Goal: Transaction & Acquisition: Purchase product/service

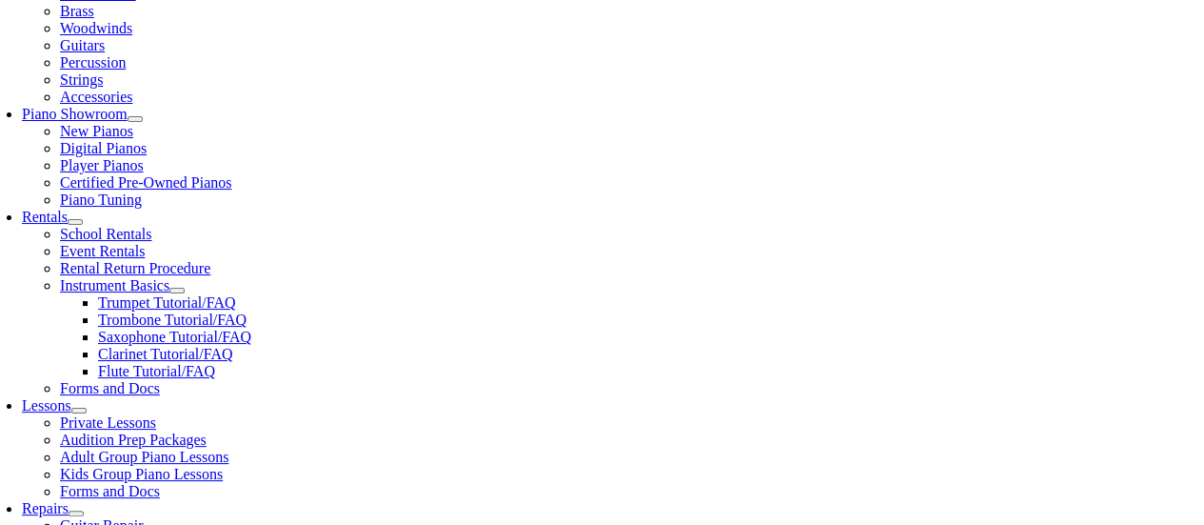
scroll to position [490, 0]
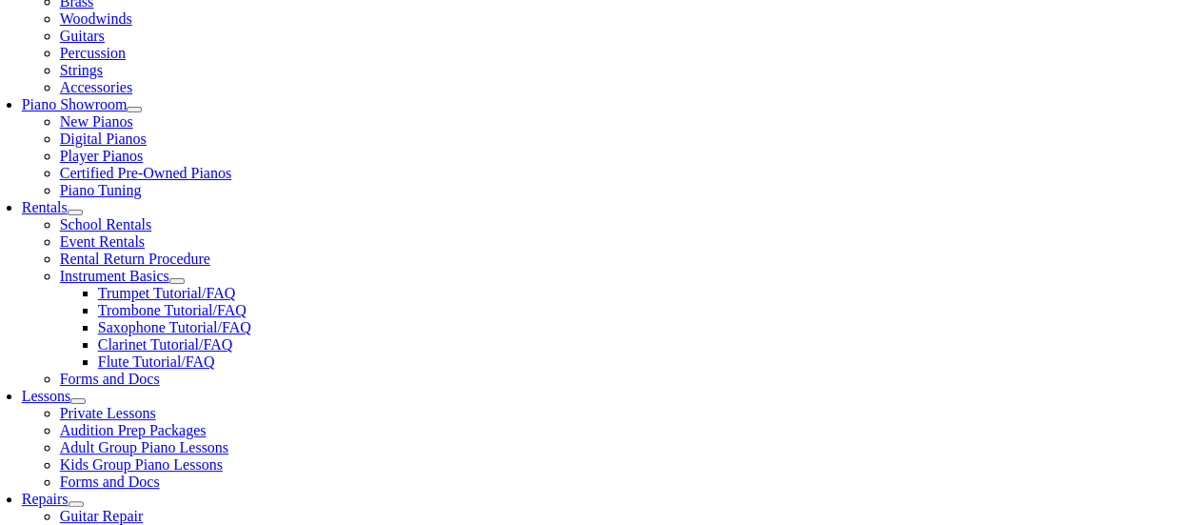
type input "worcester"
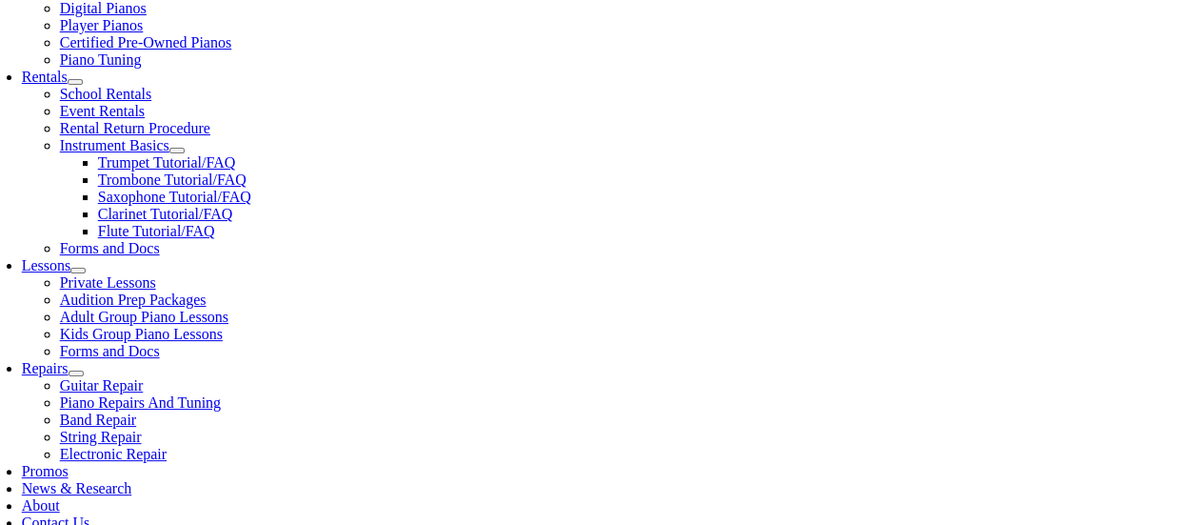
scroll to position [620, 0]
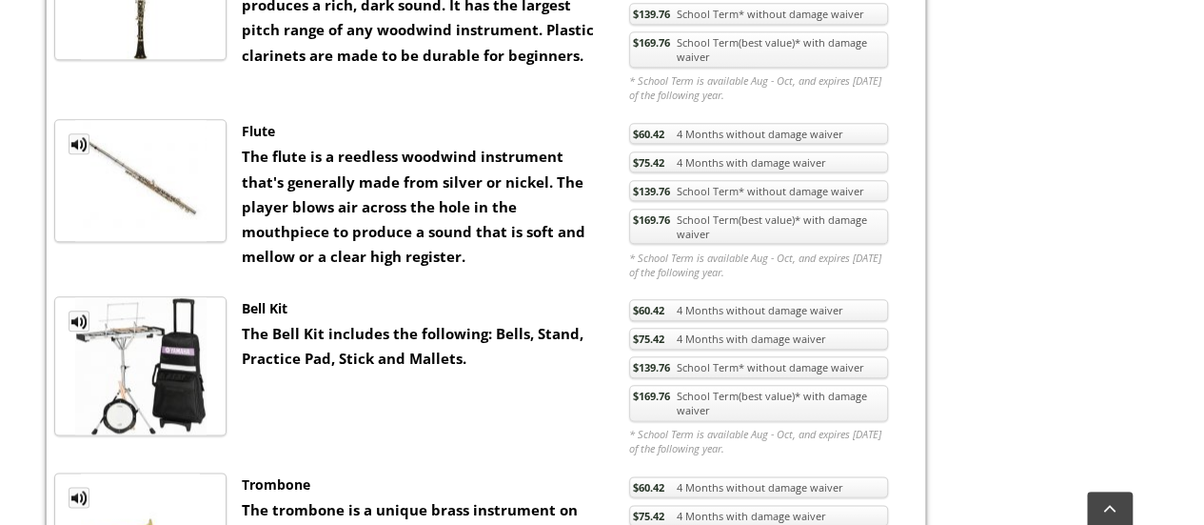
scroll to position [970, 0]
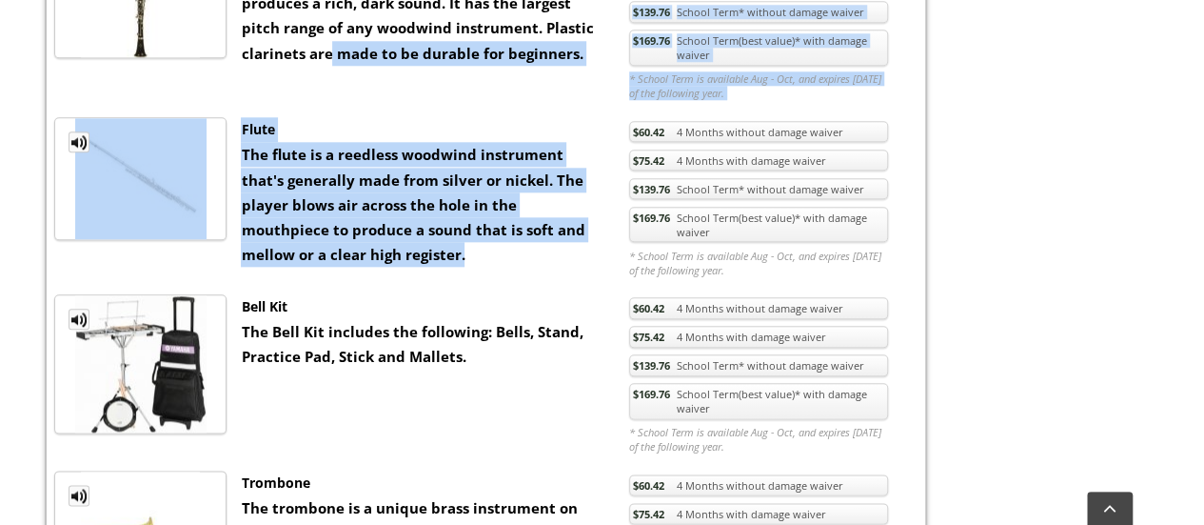
drag, startPoint x: 551, startPoint y: 250, endPoint x: 301, endPoint y: 87, distance: 299.2
click at [316, 119] on div "Flute" at bounding box center [421, 129] width 360 height 25
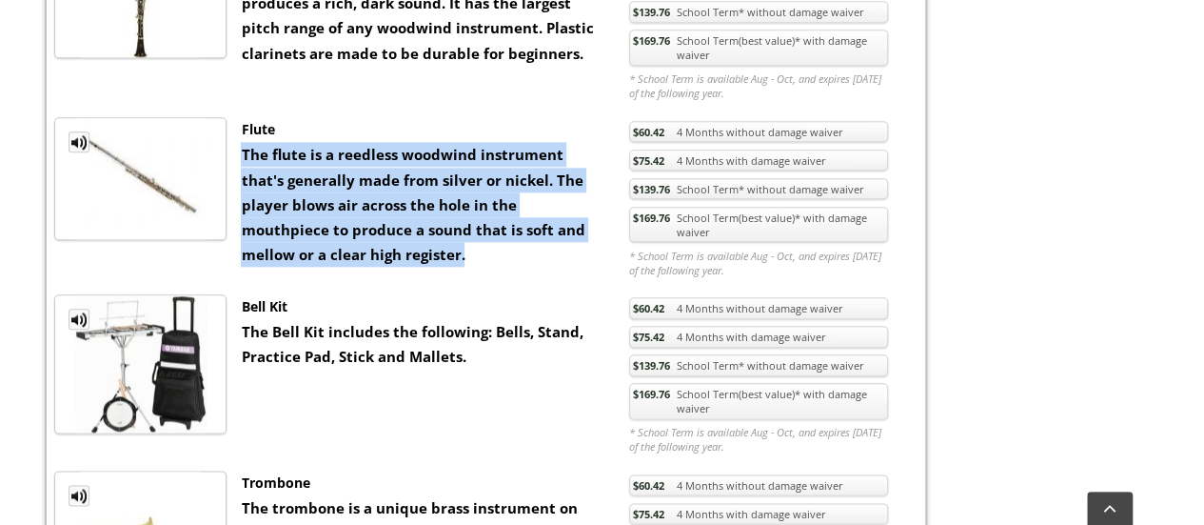
drag, startPoint x: 335, startPoint y: 111, endPoint x: 412, endPoint y: 256, distance: 164.0
click at [412, 256] on div "Flute The flute is a reedless woodwind instrument that's generally made from si…" at bounding box center [421, 192] width 388 height 150
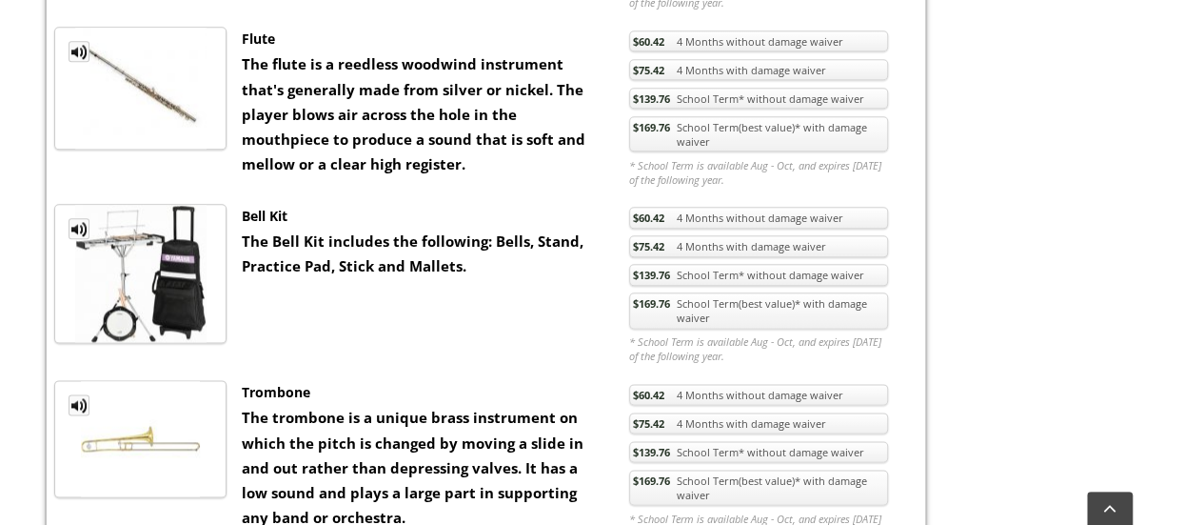
scroll to position [983, 0]
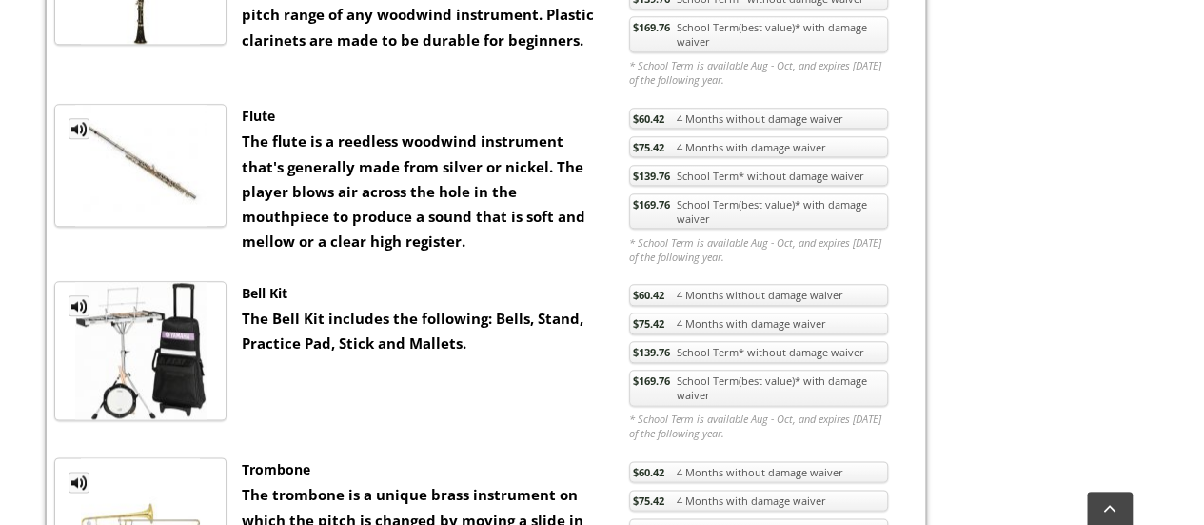
drag, startPoint x: 800, startPoint y: 259, endPoint x: 623, endPoint y: 239, distance: 178.2
click at [623, 239] on li "* School Term is available Aug - Oct, and expires June 15 of the following year." at bounding box center [759, 249] width 286 height 34
drag, startPoint x: 623, startPoint y: 239, endPoint x: 794, endPoint y: 251, distance: 171.8
click at [794, 251] on li "* School Term is available Aug - Oct, and expires June 15 of the following year." at bounding box center [759, 249] width 286 height 34
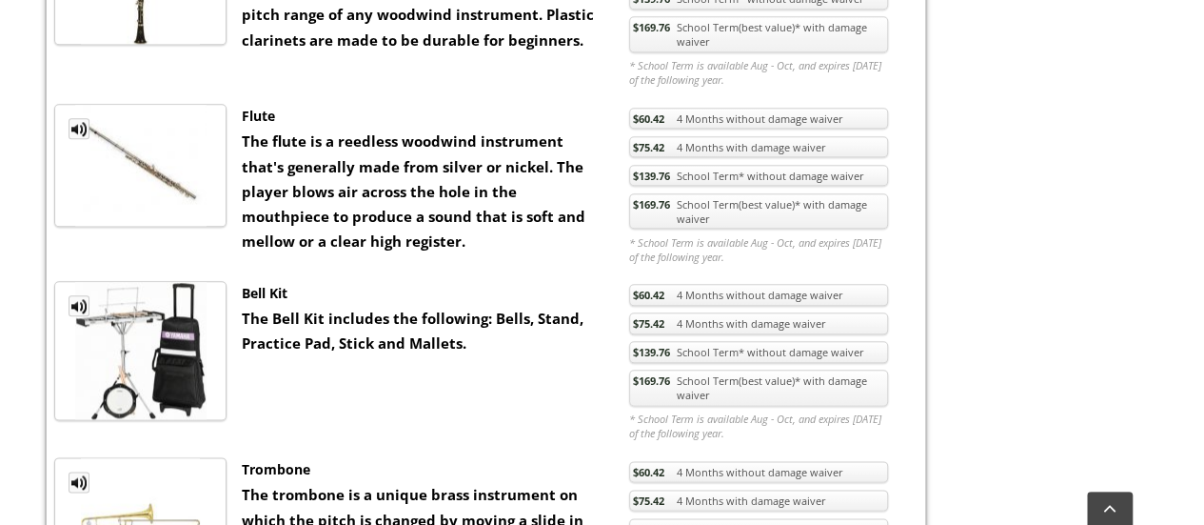
click at [794, 251] on em "* School Term is available Aug - Oct, and expires June 15 of the following year." at bounding box center [758, 249] width 259 height 29
drag, startPoint x: 794, startPoint y: 251, endPoint x: 617, endPoint y: 226, distance: 178.9
click at [617, 226] on ul "$60.42 4 Months without damage waiver $75.42 4 Months with damage waiver $139.7…" at bounding box center [759, 185] width 286 height 163
click at [615, 234] on div "Flute The flute is a reedless woodwind instrument that's generally made from si…" at bounding box center [421, 179] width 388 height 150
drag, startPoint x: 615, startPoint y: 234, endPoint x: 837, endPoint y: 250, distance: 222.4
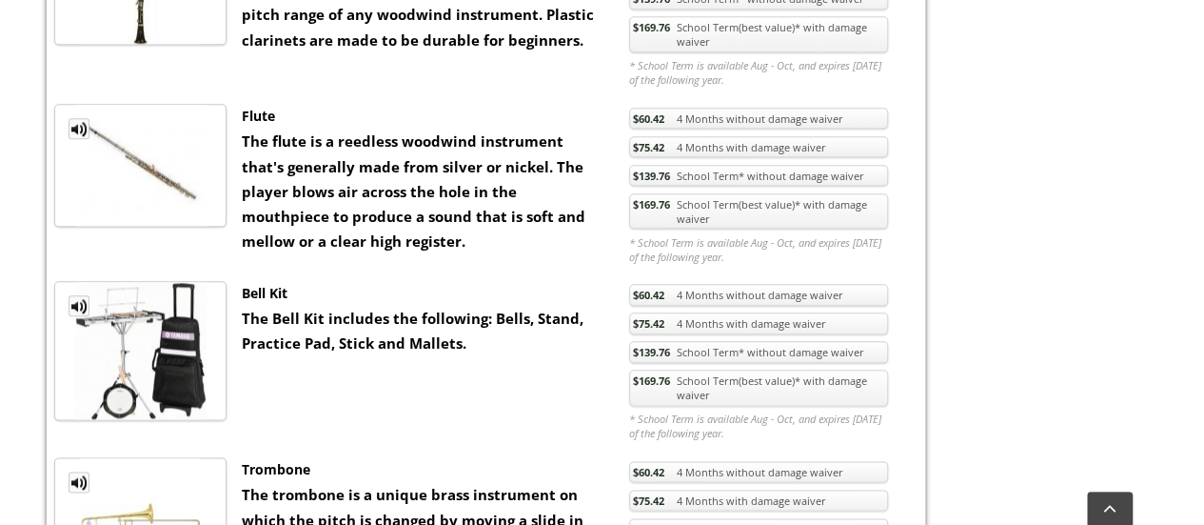
click at [837, 250] on ul "MP3 Clip Flute The flute is a reedless woodwind instrument that's generally mad…" at bounding box center [486, 185] width 864 height 163
click at [837, 250] on em "* School Term is available Aug - Oct, and expires June 15 of the following year." at bounding box center [758, 249] width 259 height 29
drag, startPoint x: 837, startPoint y: 250, endPoint x: 624, endPoint y: 236, distance: 213.7
click at [624, 236] on li "* School Term is available Aug - Oct, and expires June 15 of the following year." at bounding box center [759, 249] width 286 height 34
click at [697, 220] on link "$169.76 School Term(best value)* with damage waiver" at bounding box center [758, 211] width 259 height 36
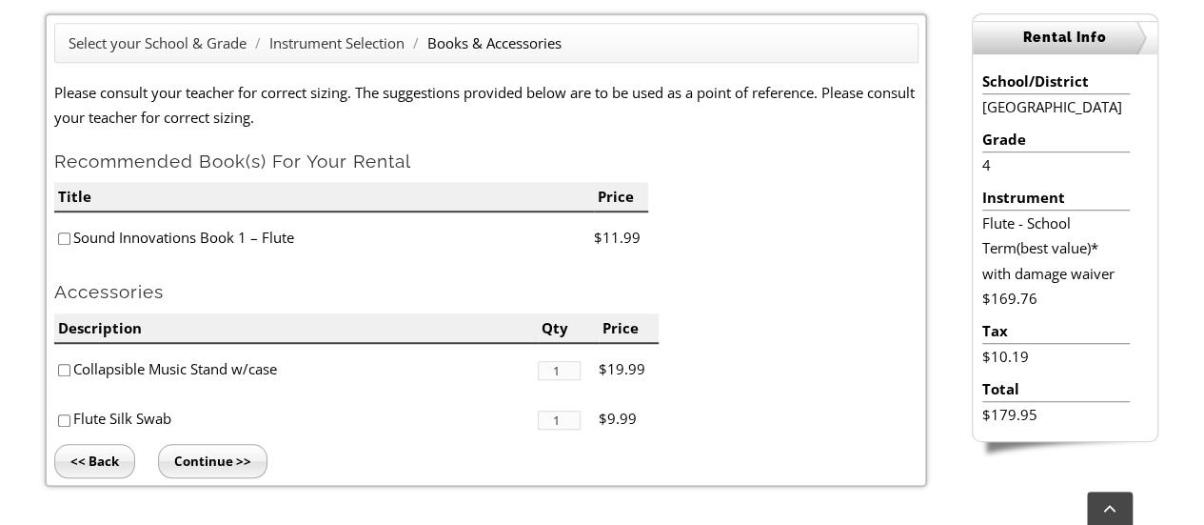
scroll to position [524, 0]
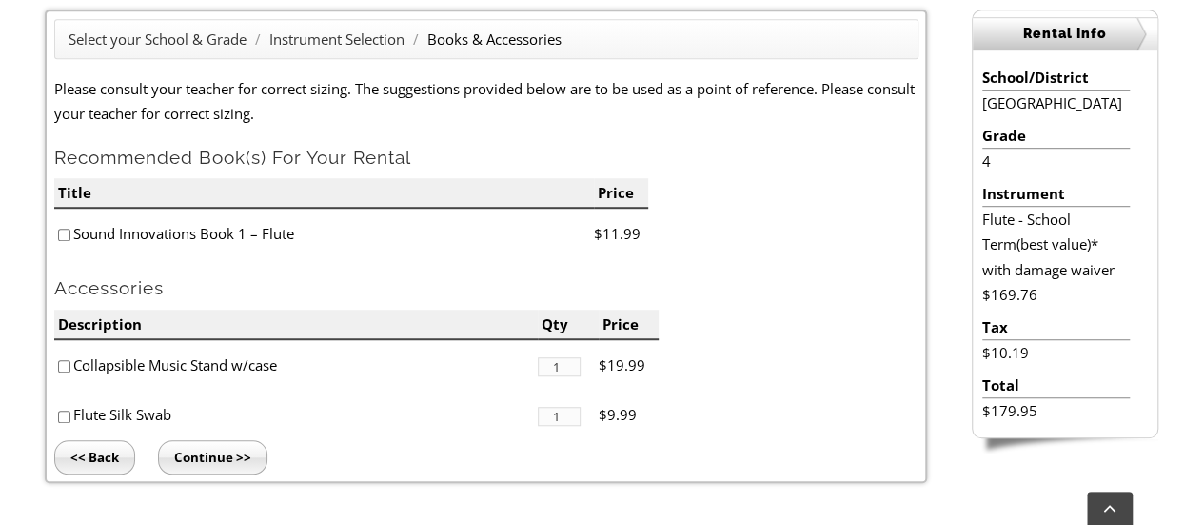
click at [155, 238] on li "Sound Innovations Book 1 – Flute" at bounding box center [324, 233] width 540 height 50
click at [59, 237] on input"] "checkbox" at bounding box center [64, 234] width 12 height 12
checkbox input"] "true"
click at [444, 470] on li "<< Back Continue >>" at bounding box center [486, 457] width 864 height 34
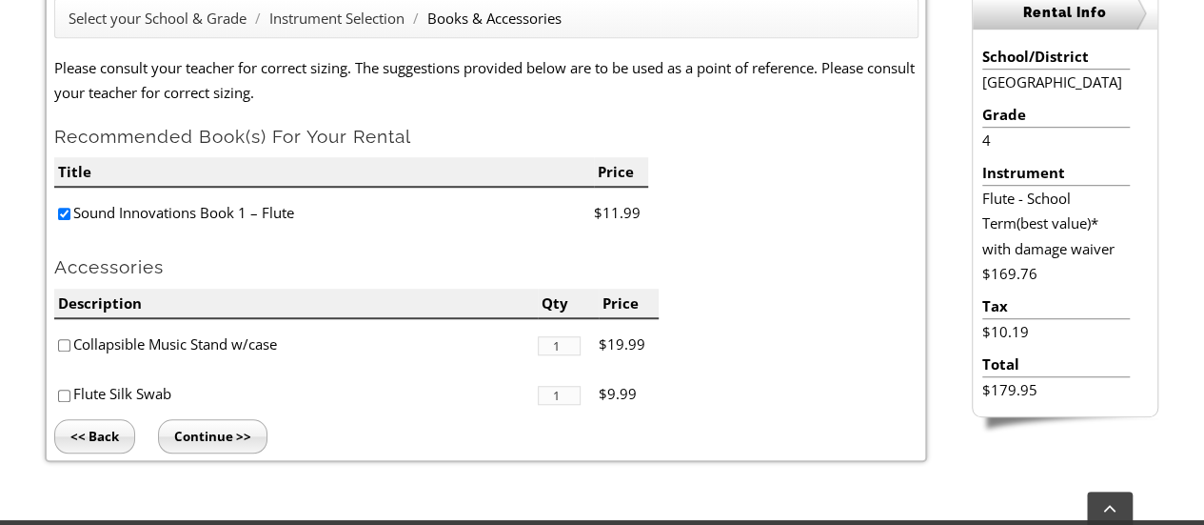
scroll to position [527, 0]
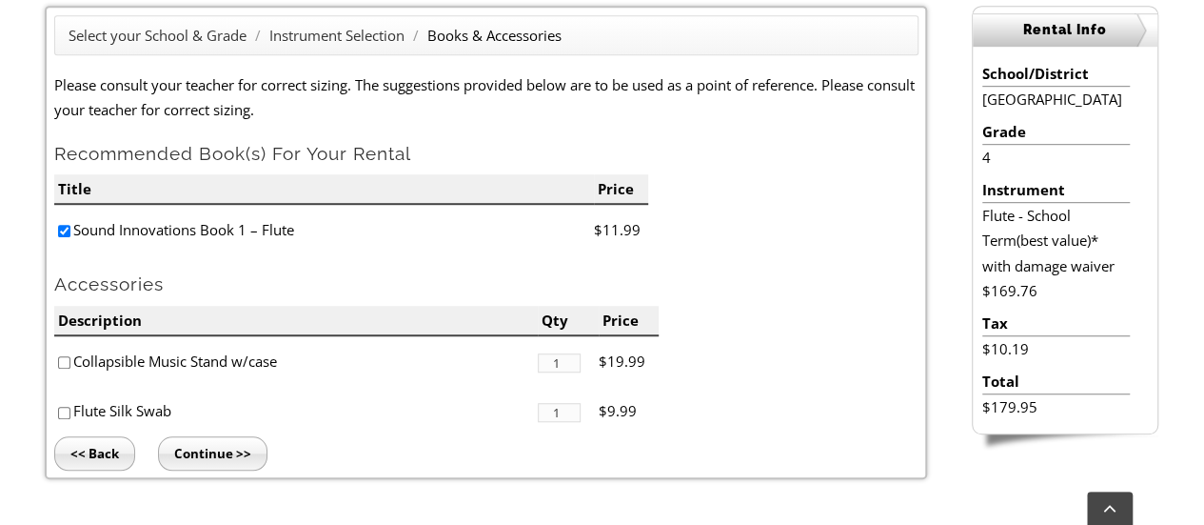
click at [221, 449] on input "Continue >>" at bounding box center [212, 453] width 109 height 34
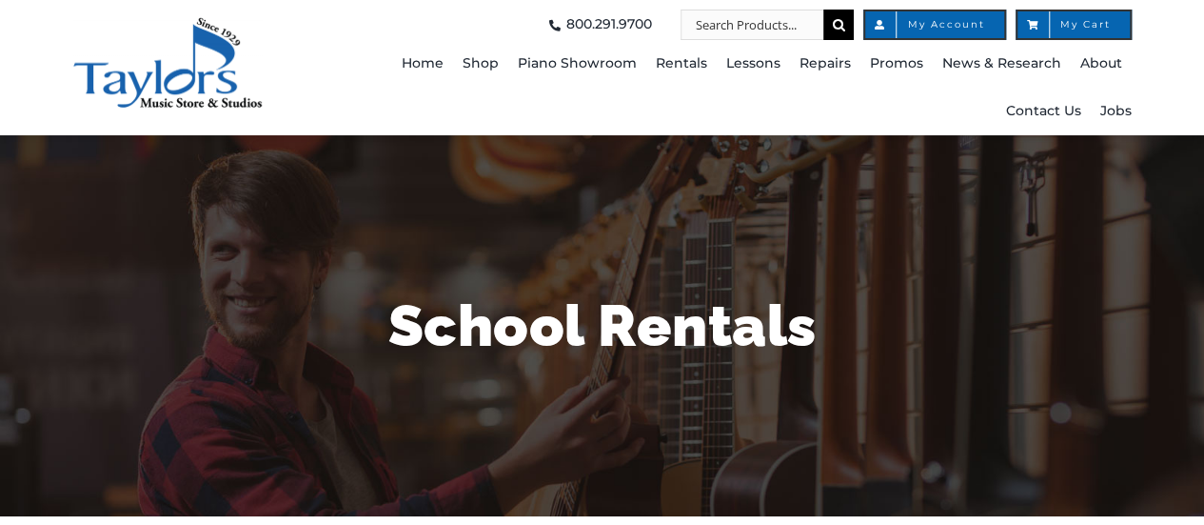
click at [347, 202] on div "School Rentals" at bounding box center [603, 325] width 1114 height 381
type input "1"
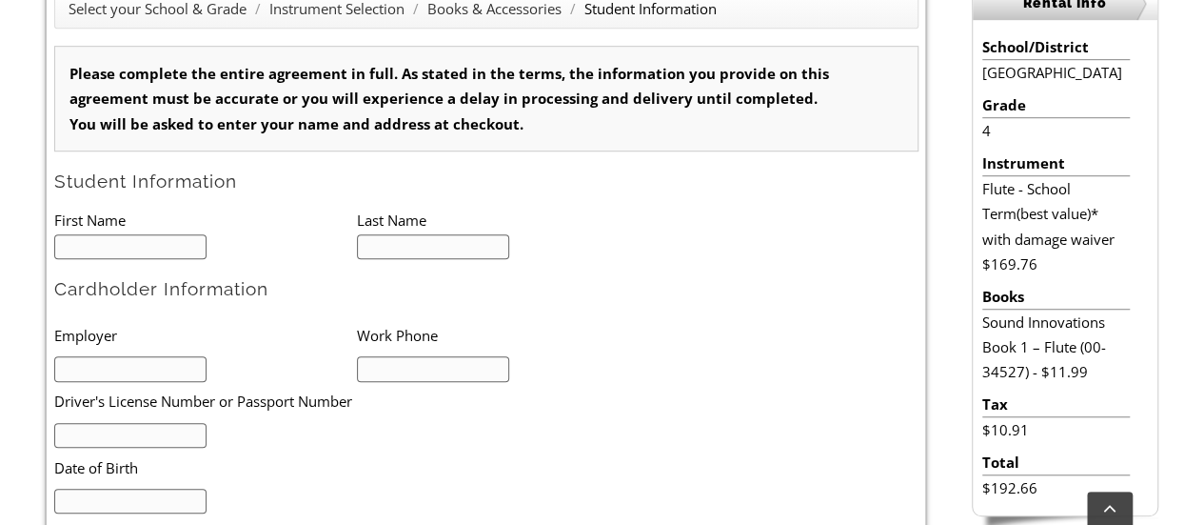
scroll to position [566, 0]
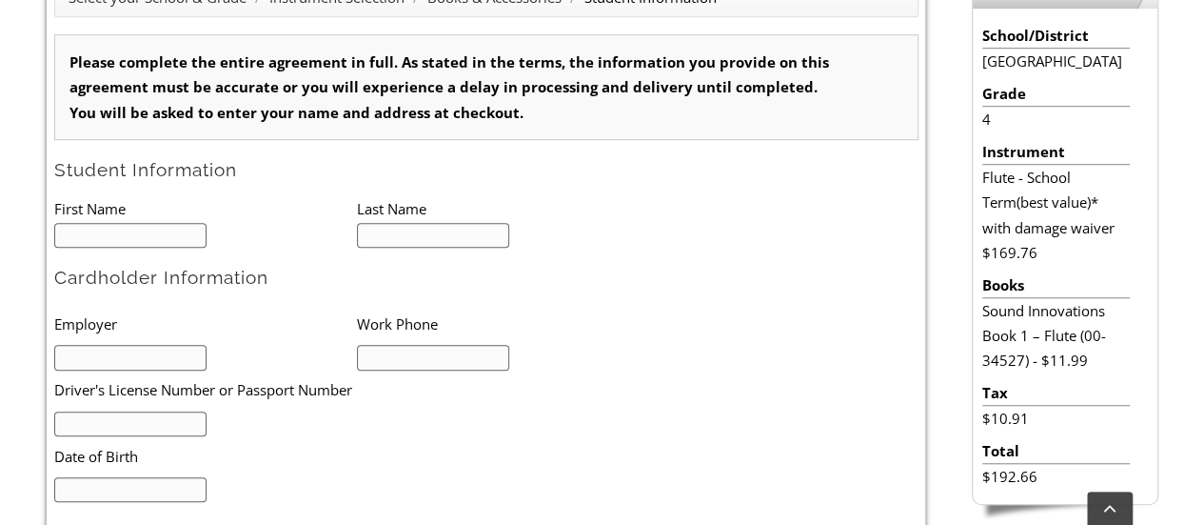
click at [67, 242] on input "text" at bounding box center [130, 236] width 153 height 26
type input "DALE"
type input "SUN"
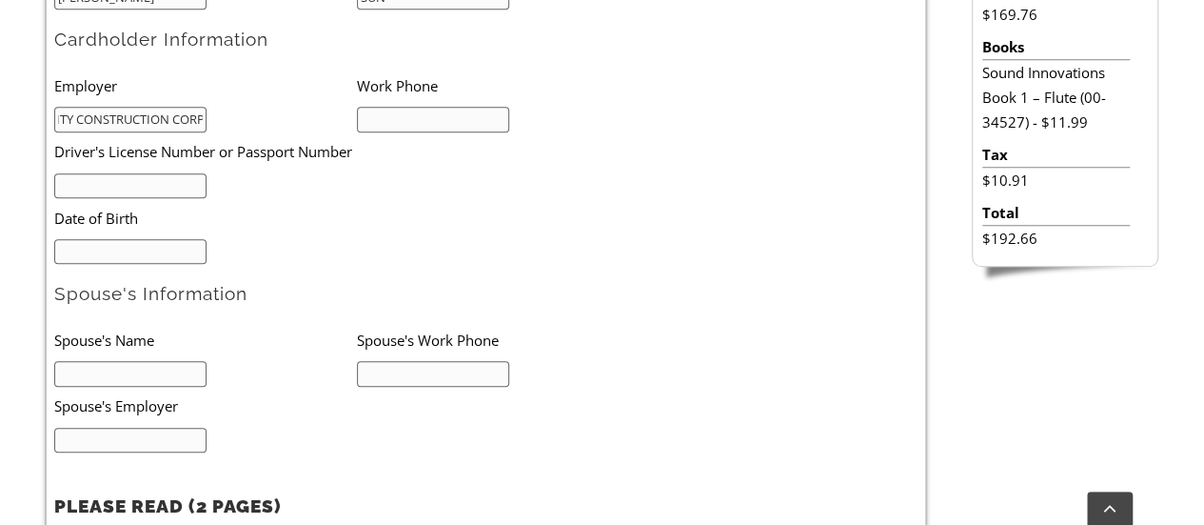
scroll to position [0, 55]
type input "CROSSCITY CONSTRUCTION CORP"
type input "2"
type input "3476205760"
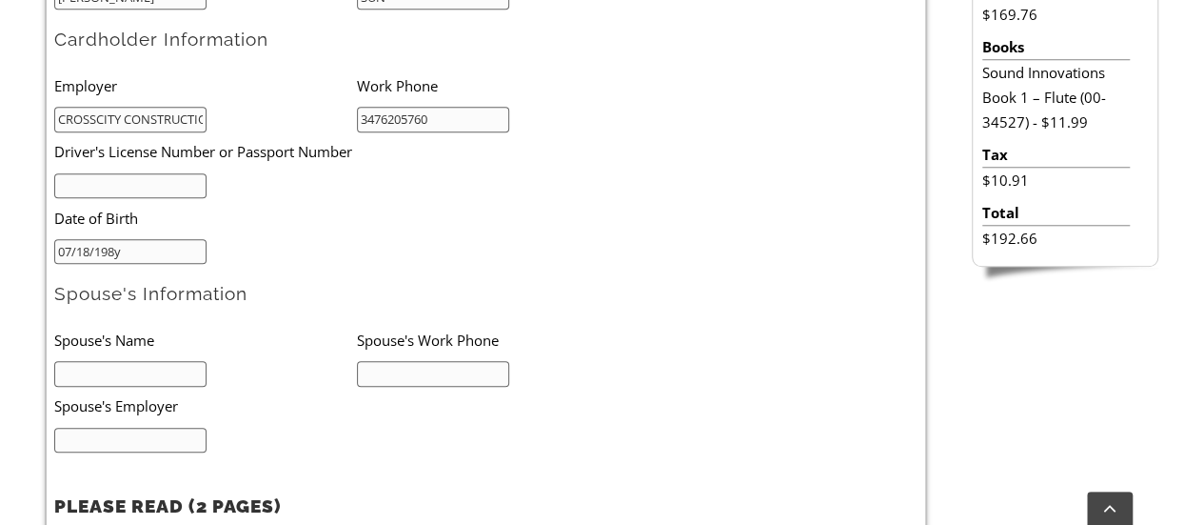
type input "07/18/1988"
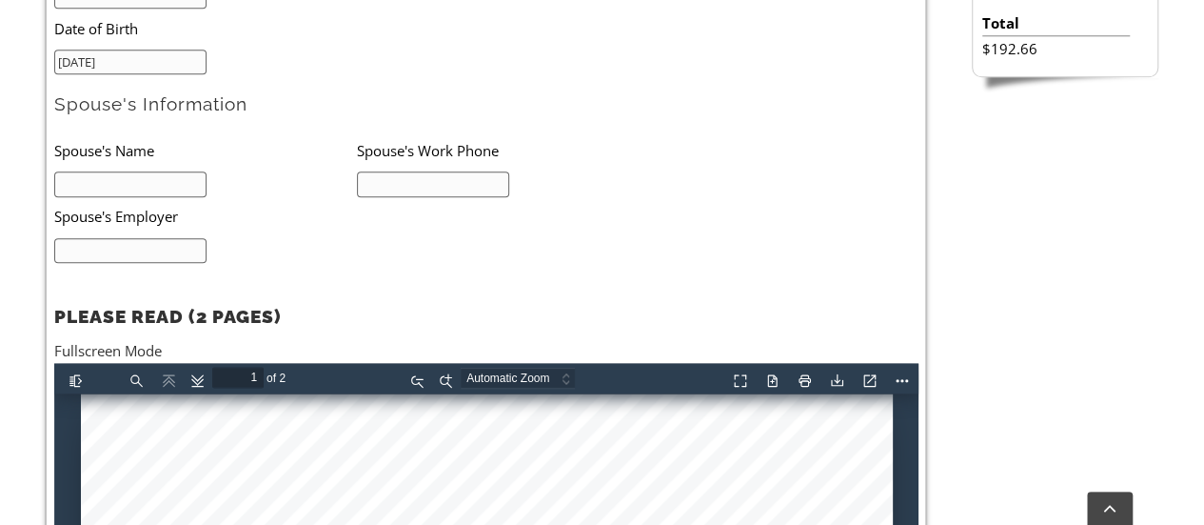
scroll to position [984, 0]
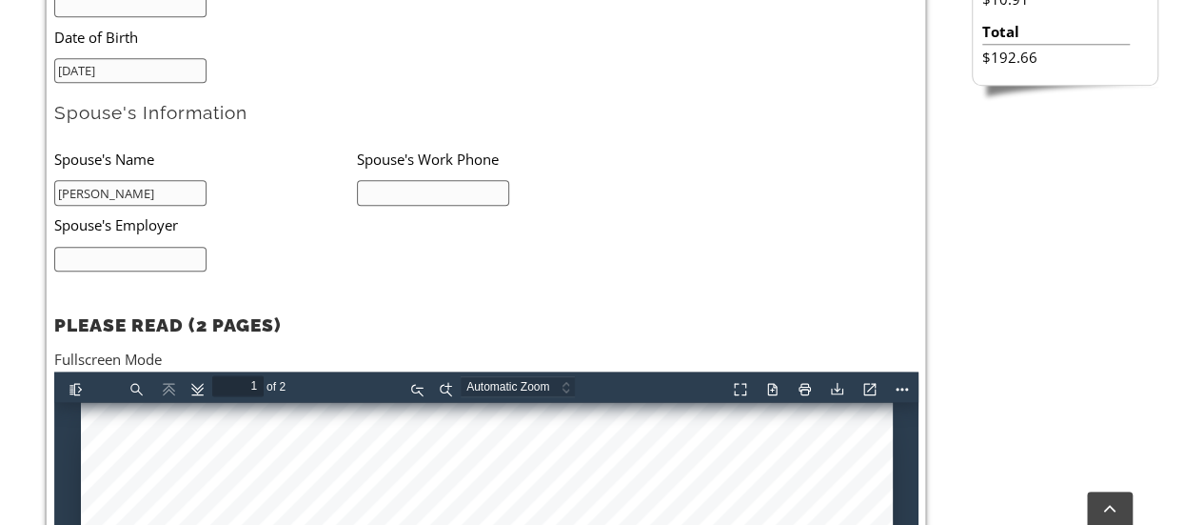
type input "JING WANG"
type input "2693641091"
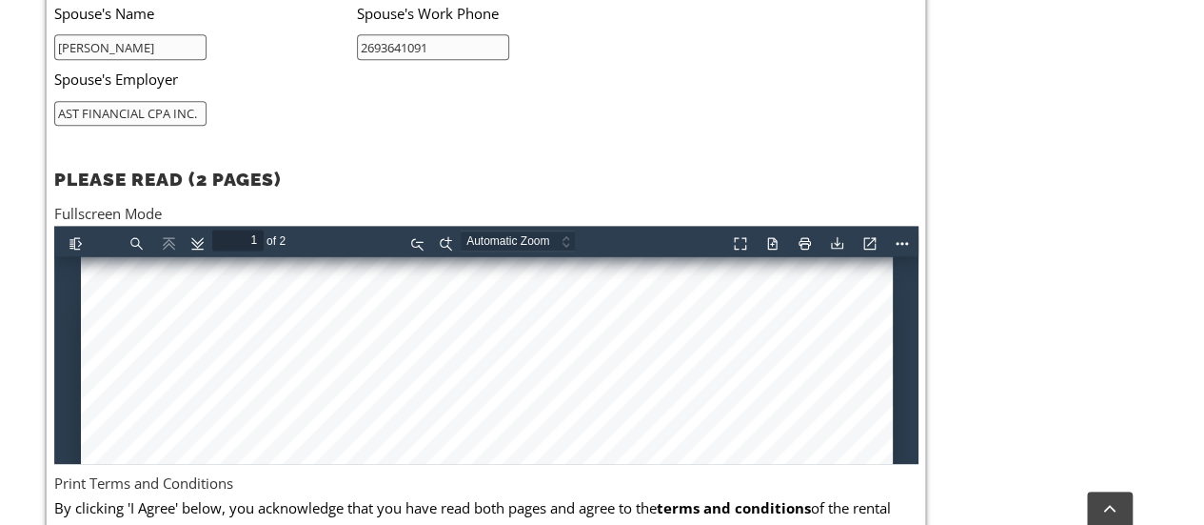
scroll to position [1158, 0]
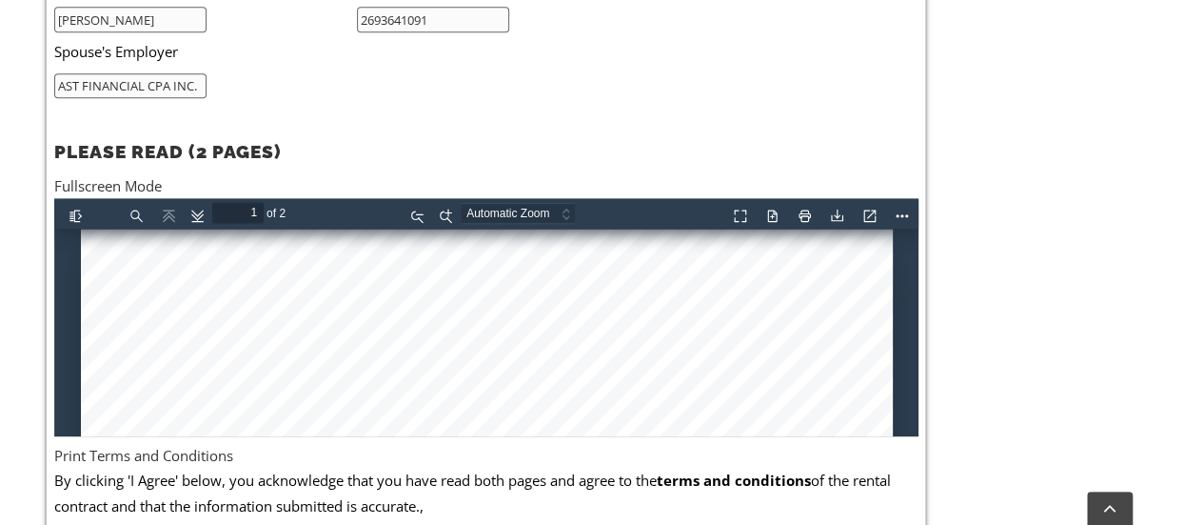
click at [154, 88] on input "AST FINANCIAL CPA INC." at bounding box center [130, 86] width 153 height 26
click at [309, 89] on li "AST FINANCIAL INC." at bounding box center [205, 84] width 303 height 27
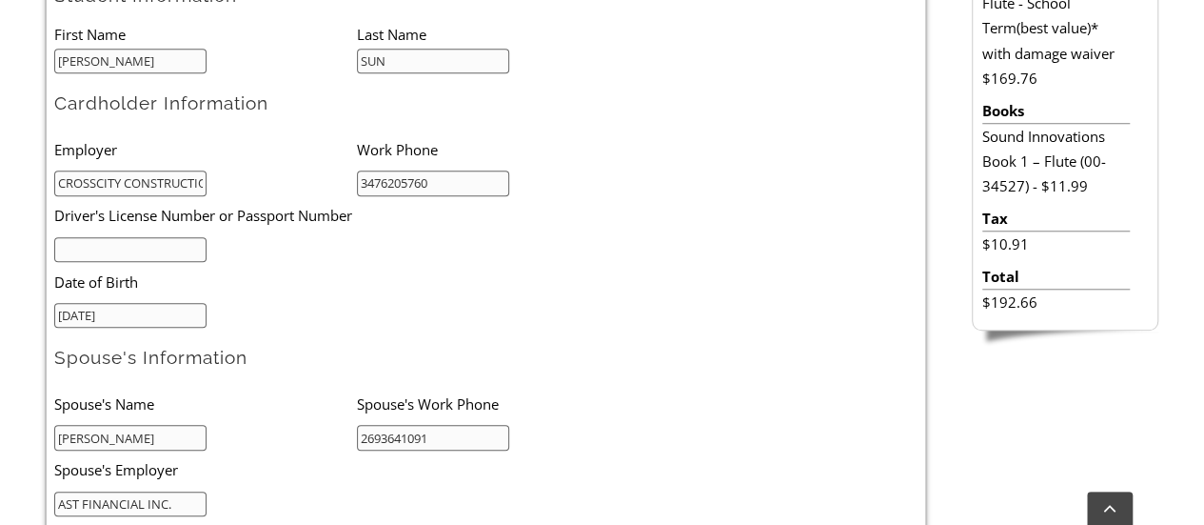
scroll to position [739, 0]
click at [177, 240] on input "text" at bounding box center [130, 251] width 153 height 26
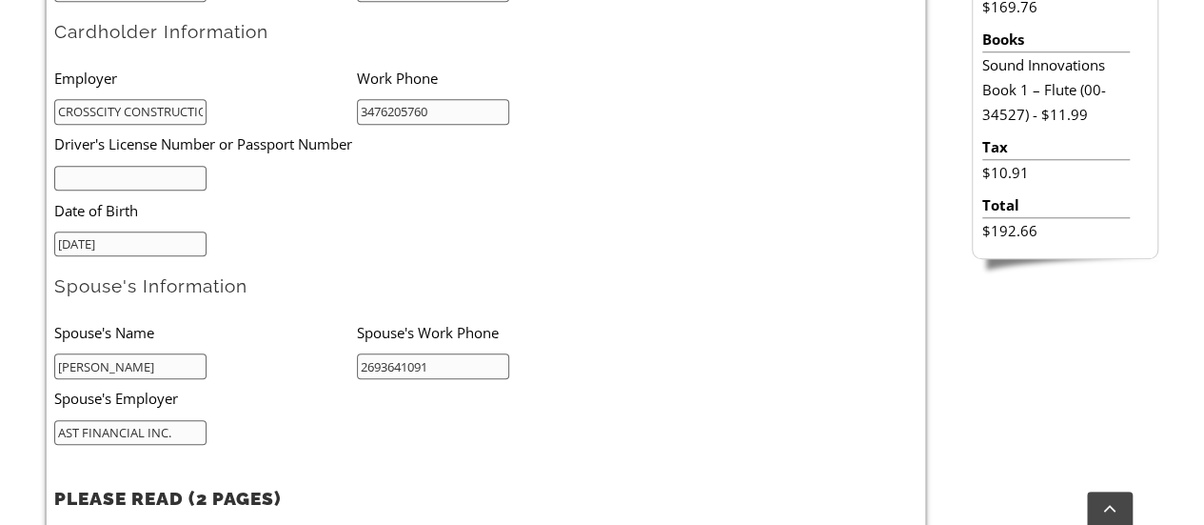
click at [163, 442] on form "Please complete the entire agreement in full. As stated in the terms, the infor…" at bounding box center [486, 301] width 864 height 1025
click at [149, 420] on input "AST FINANCIAL INC." at bounding box center [130, 433] width 153 height 26
type input "N/A"
click at [147, 412] on li "Spouse's Employer" at bounding box center [326, 398] width 545 height 39
click at [249, 424] on li "N/A" at bounding box center [205, 431] width 303 height 27
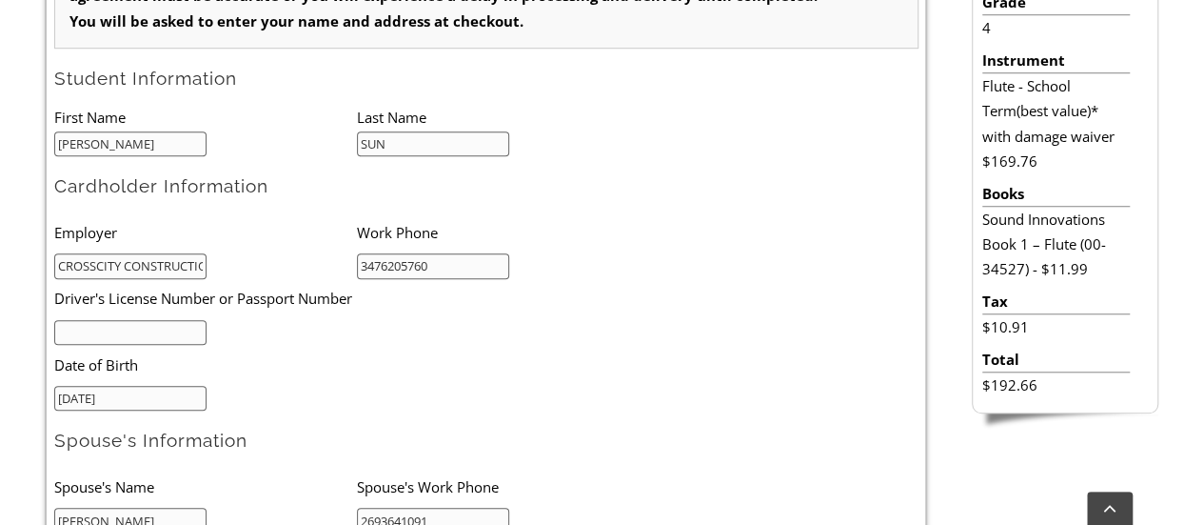
scroll to position [659, 0]
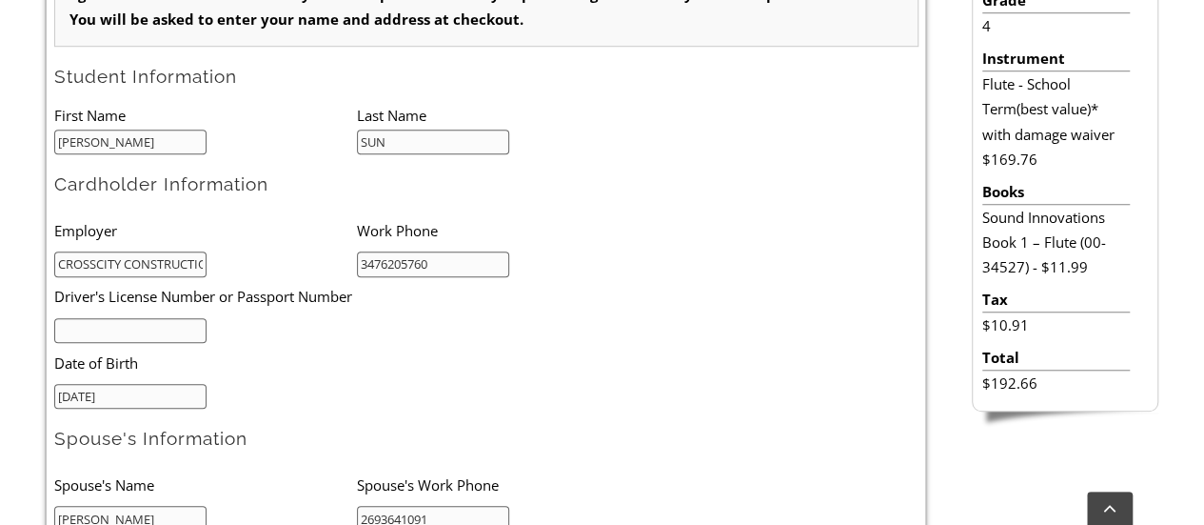
click at [118, 318] on input "text" at bounding box center [130, 331] width 153 height 26
type input "33650222"
click at [361, 403] on ul "Employer Work Phone CROSSCITY CONSTRUCTION CORP 3476205760 Driver's License Num…" at bounding box center [356, 309] width 605 height 198
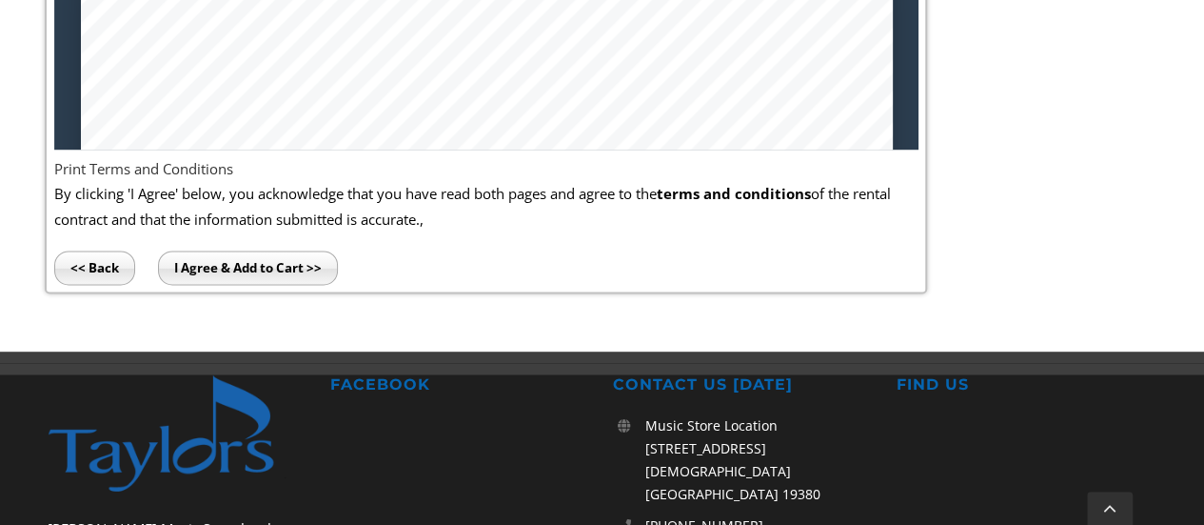
scroll to position [1460, 0]
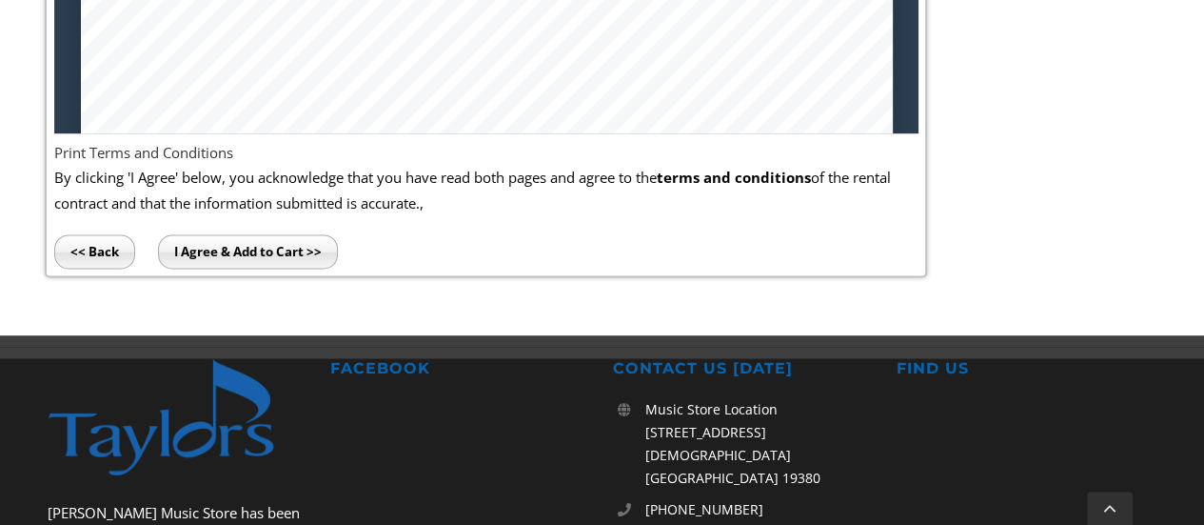
click at [224, 238] on input "I Agree & Add to Cart >>" at bounding box center [248, 251] width 180 height 34
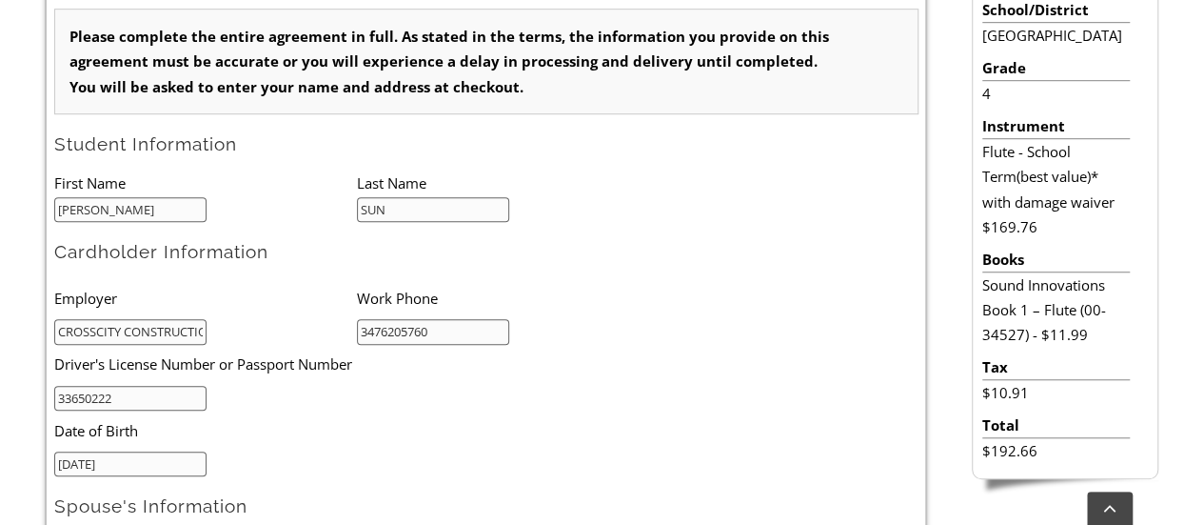
scroll to position [566, 0]
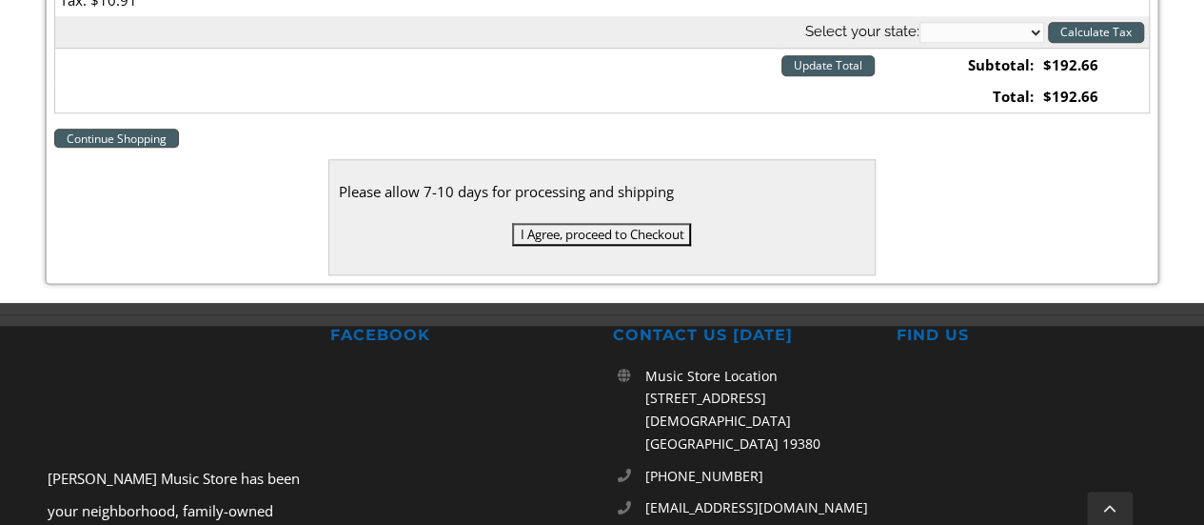
scroll to position [936, 0]
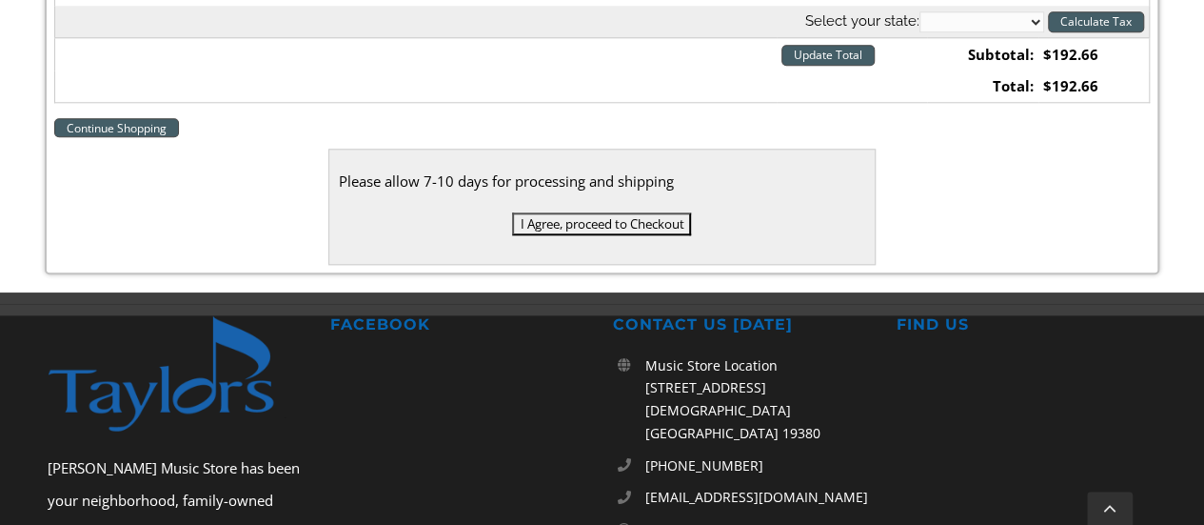
click at [130, 121] on link "Continue Shopping" at bounding box center [116, 127] width 125 height 19
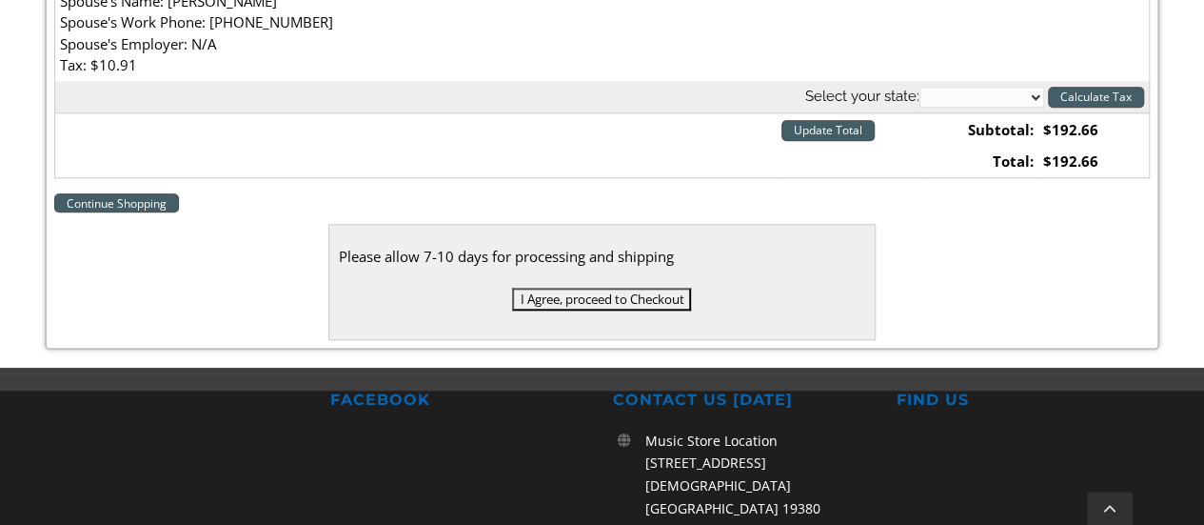
scroll to position [872, 0]
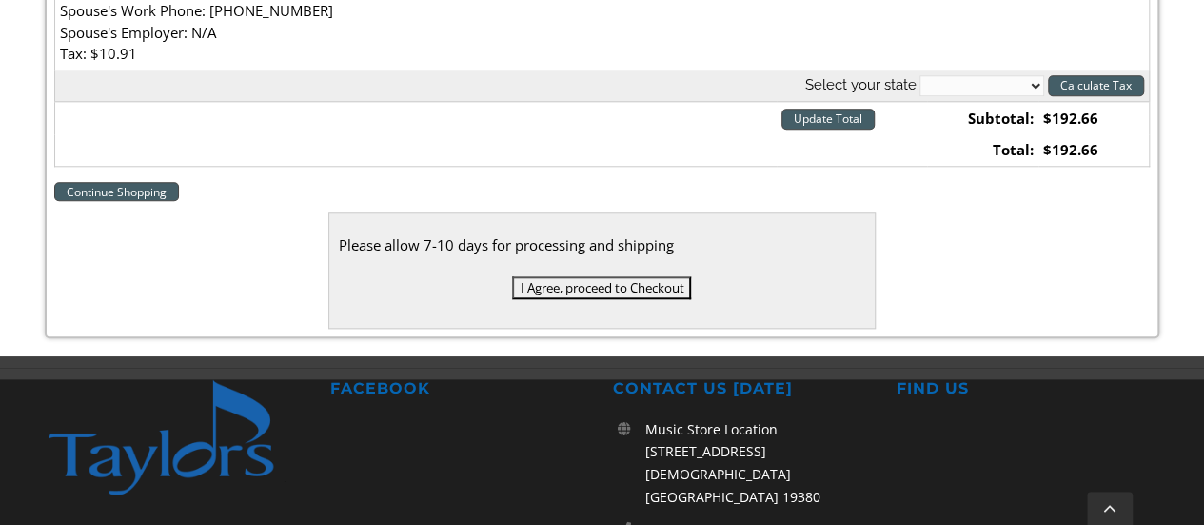
click at [554, 296] on input "I Agree, proceed to Checkout" at bounding box center [601, 287] width 179 height 23
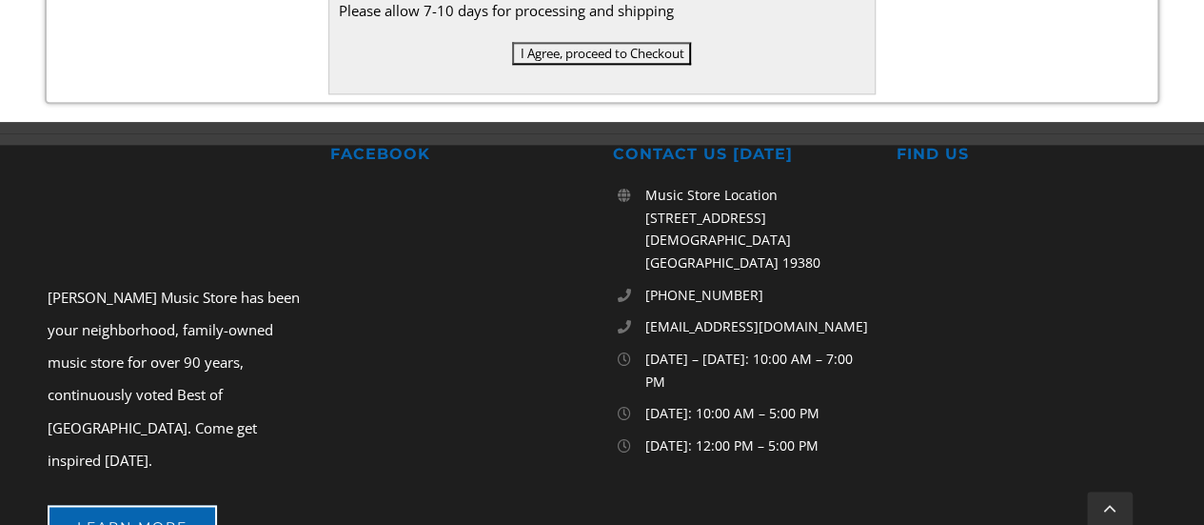
scroll to position [1201, 0]
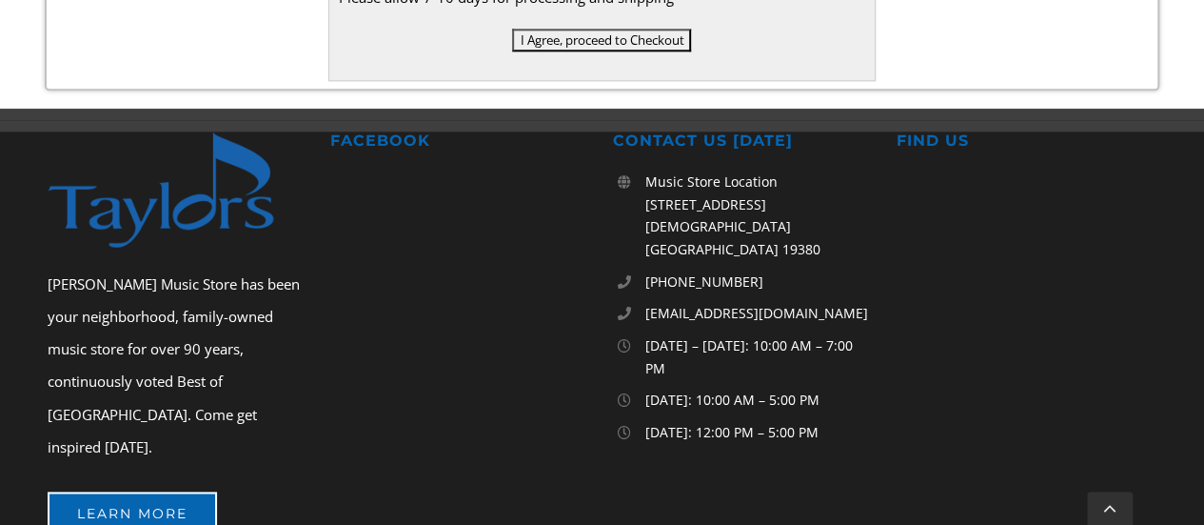
click at [590, 37] on input "I Agree, proceed to Checkout" at bounding box center [601, 40] width 179 height 23
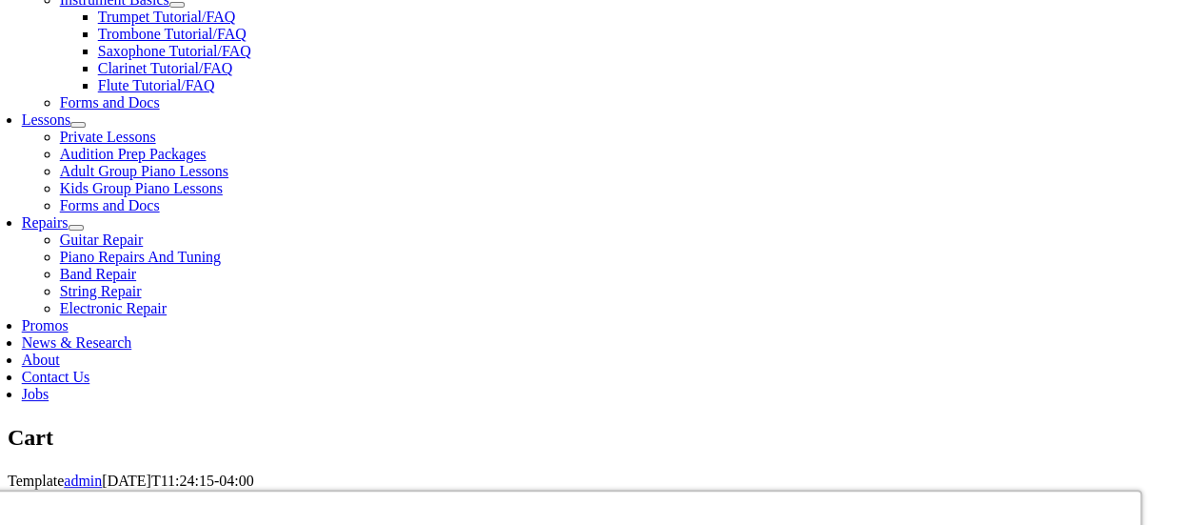
scroll to position [771, 0]
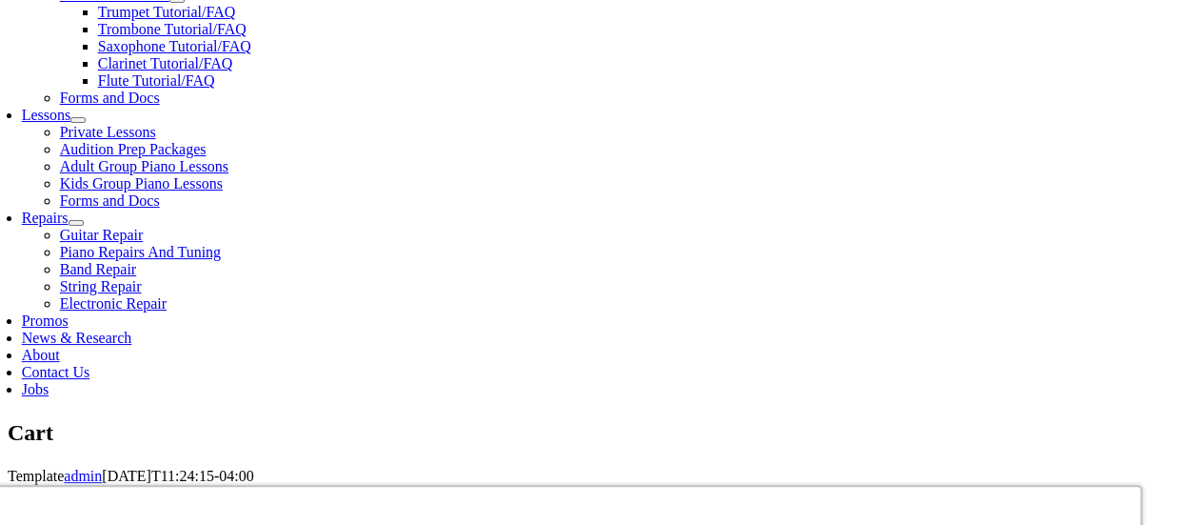
select select "PA"
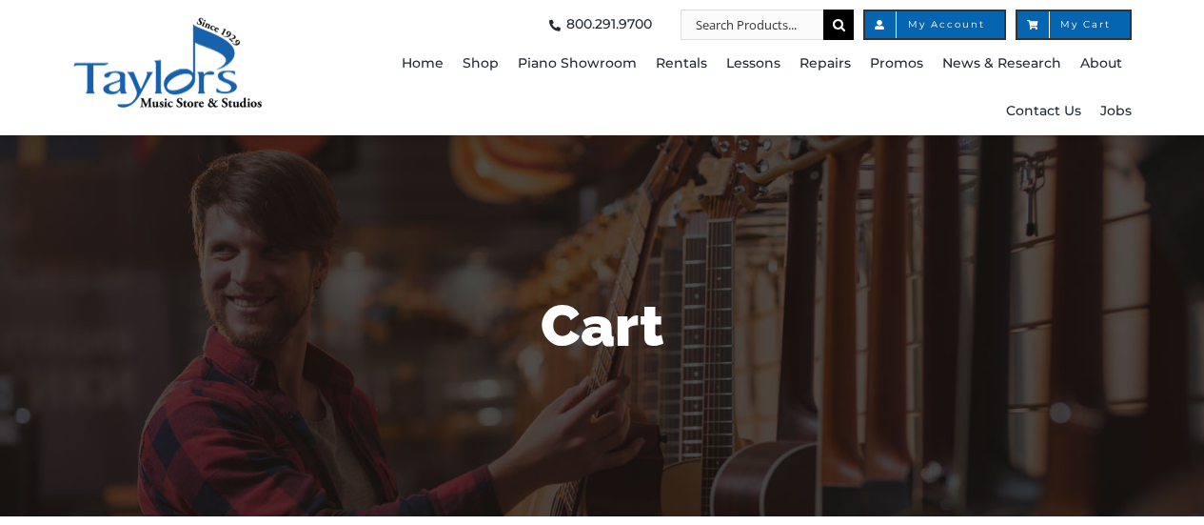
select select "PA"
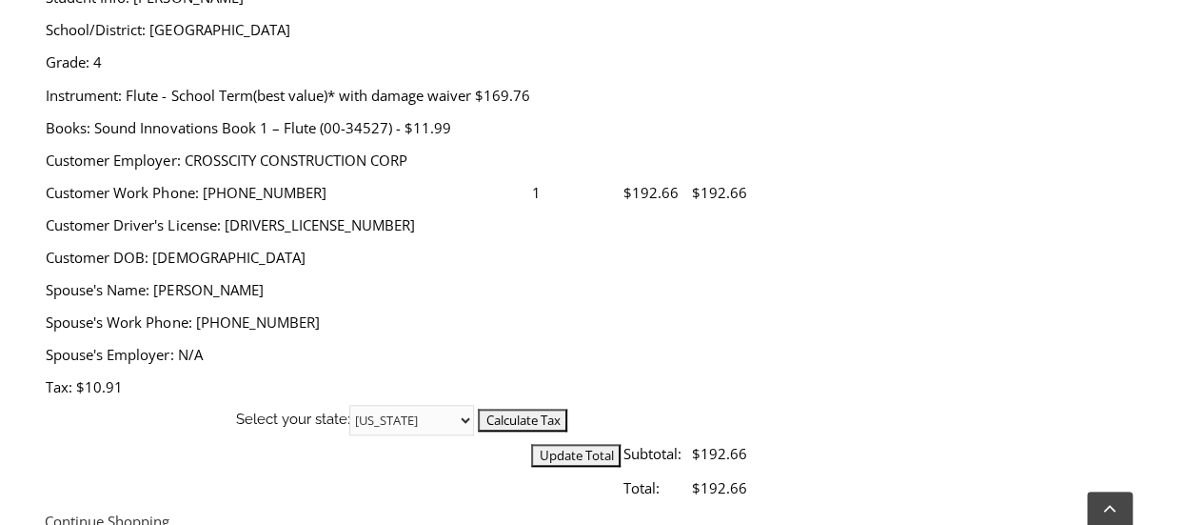
scroll to position [776, 0]
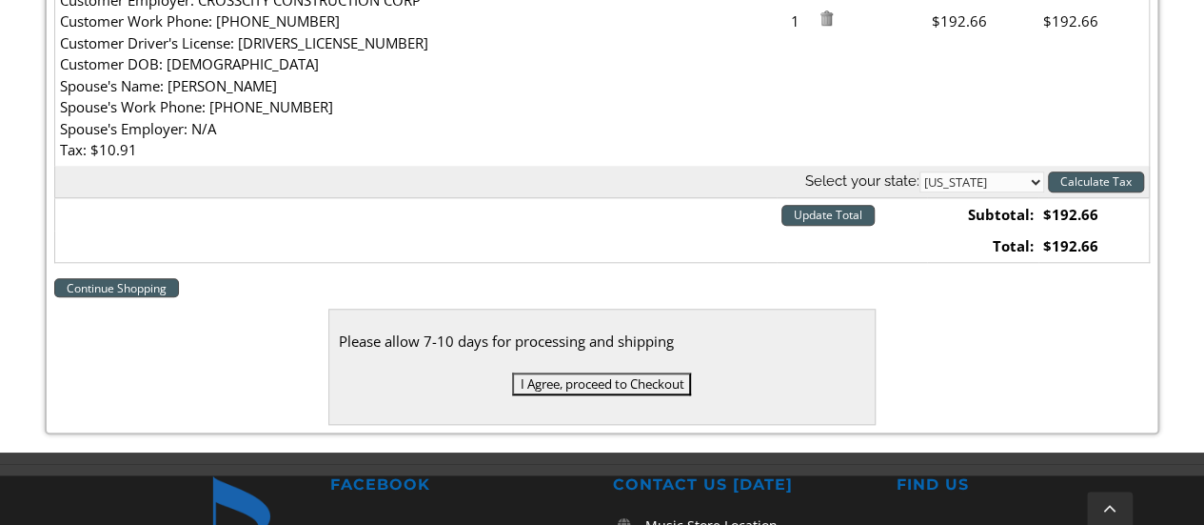
click at [583, 387] on input "I Agree, proceed to Checkout" at bounding box center [601, 383] width 179 height 23
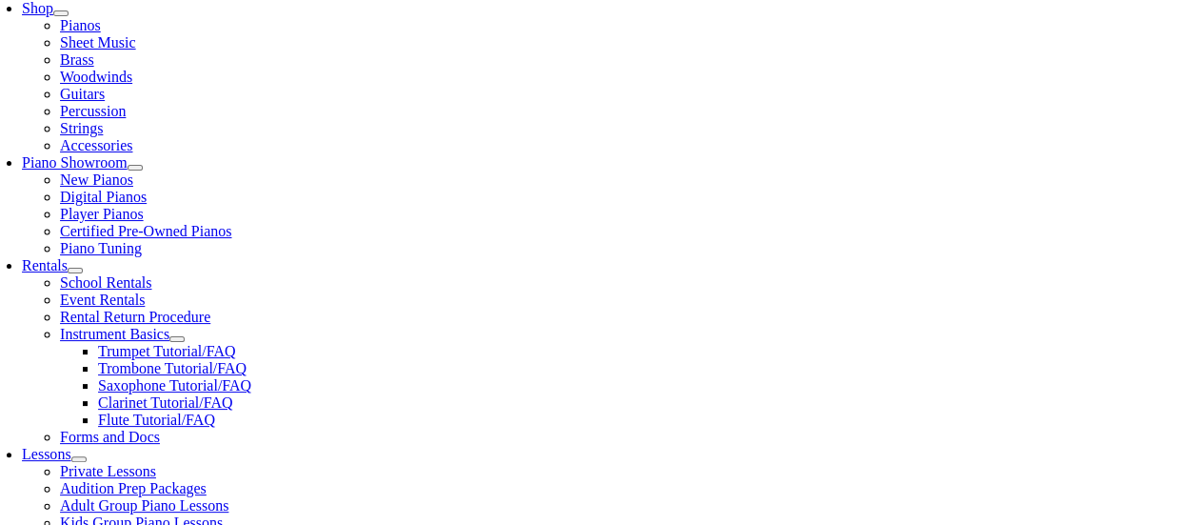
scroll to position [454, 0]
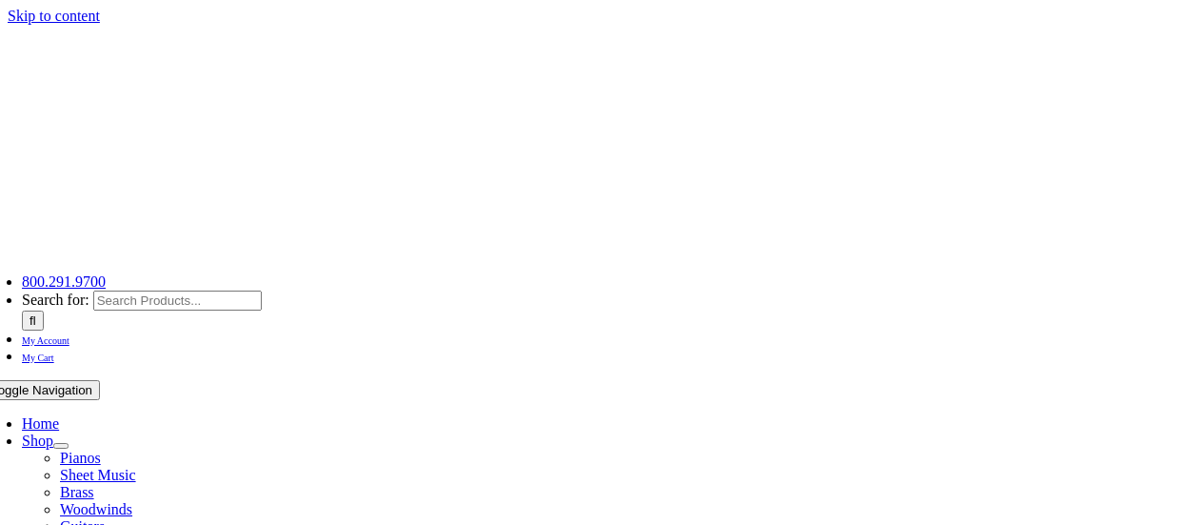
select select "PA"
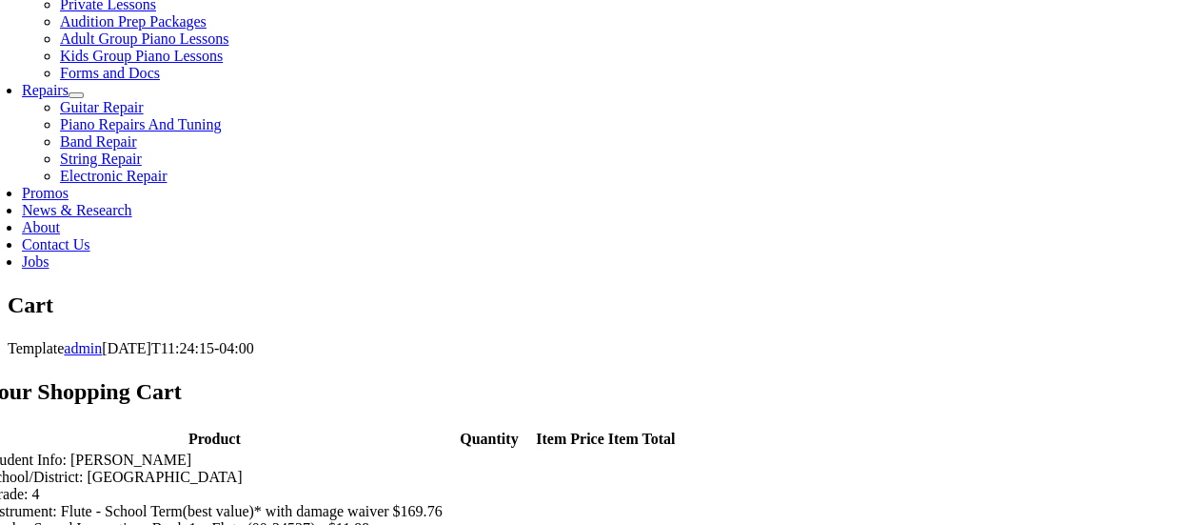
scroll to position [916, 0]
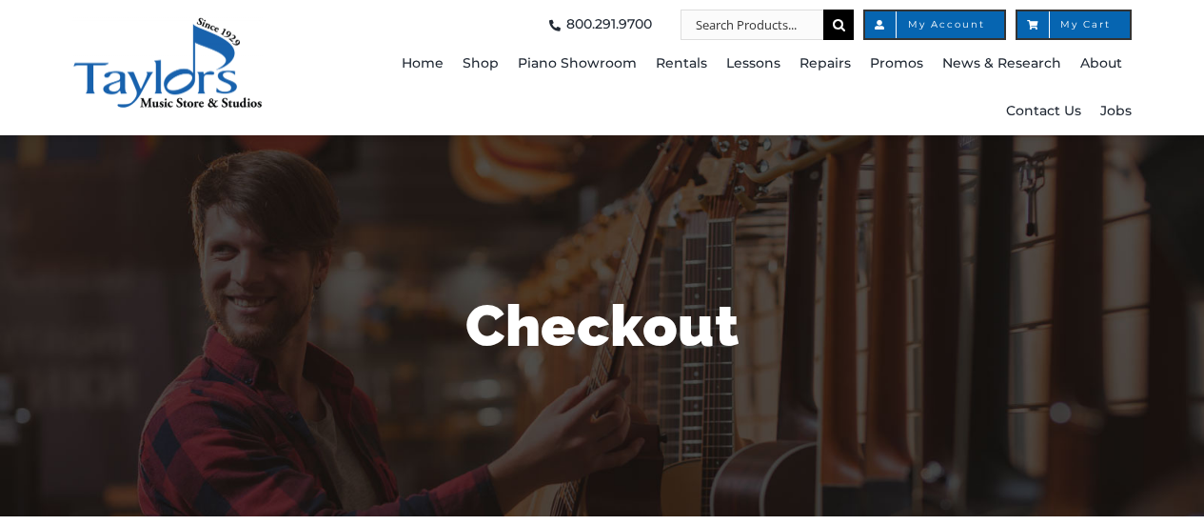
select select
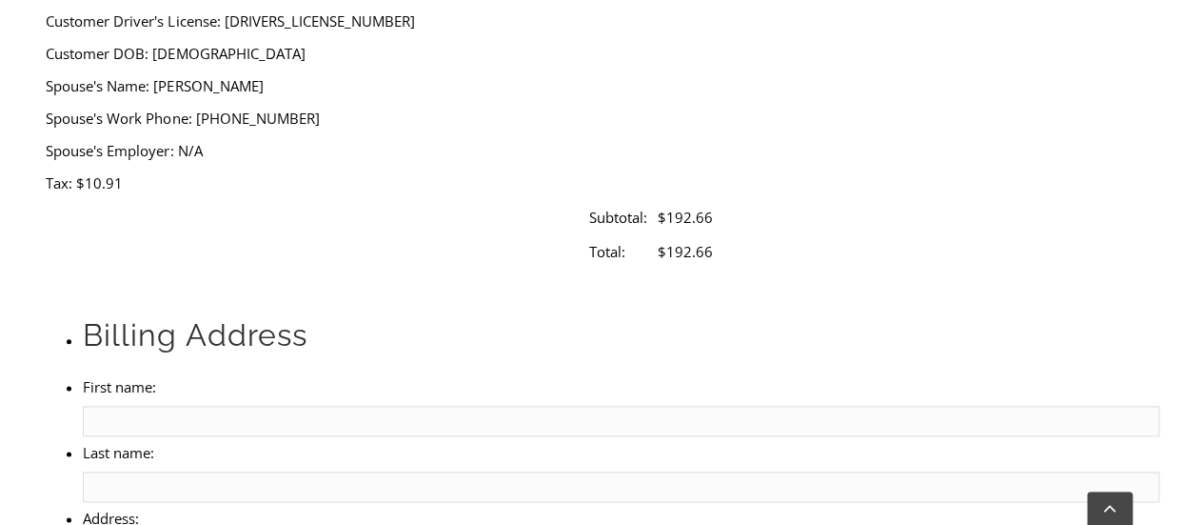
scroll to position [979, 0]
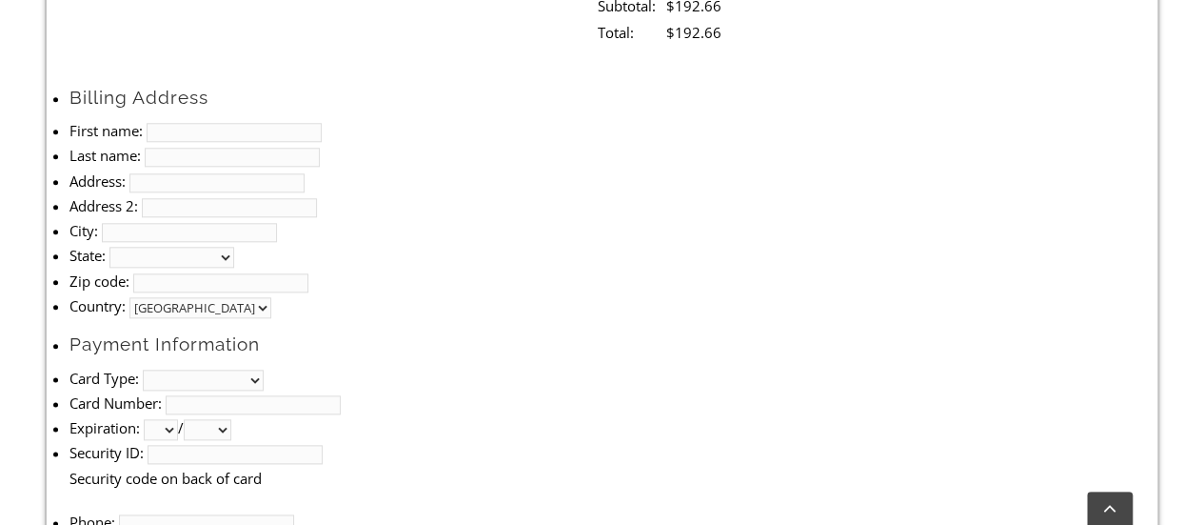
click at [271, 123] on input "First name:" at bounding box center [234, 132] width 175 height 19
type input "Feixiang"
type input "Sun"
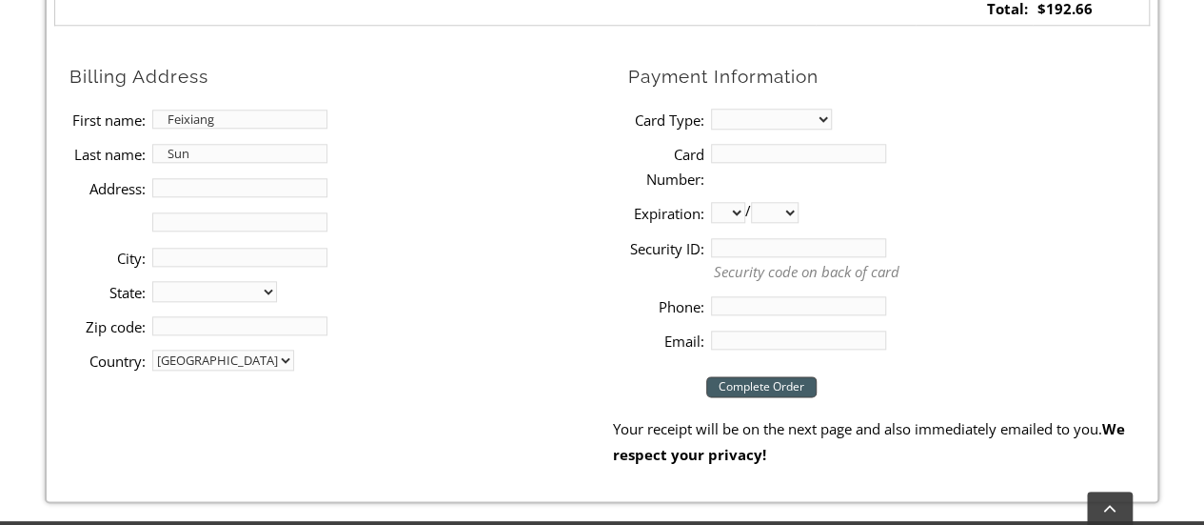
type input "[STREET_ADDRESS]"
type input "LANSDALE"
select select "PA"
type input "19446"
type input "2692766664"
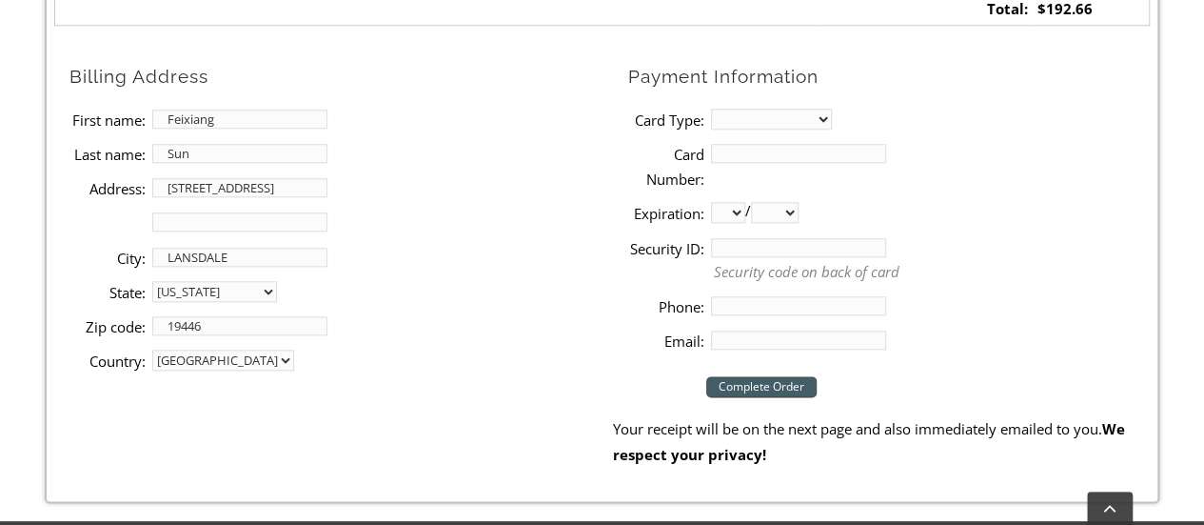
type input "[EMAIL_ADDRESS][DOMAIN_NAME]"
click at [741, 111] on select "MasterCard Visa American Express Discover" at bounding box center [771, 119] width 121 height 21
select select "amex"
click at [711, 109] on select "MasterCard Visa American Express Discover" at bounding box center [771, 119] width 121 height 21
type input "[CREDIT_CARD_NUMBER]"
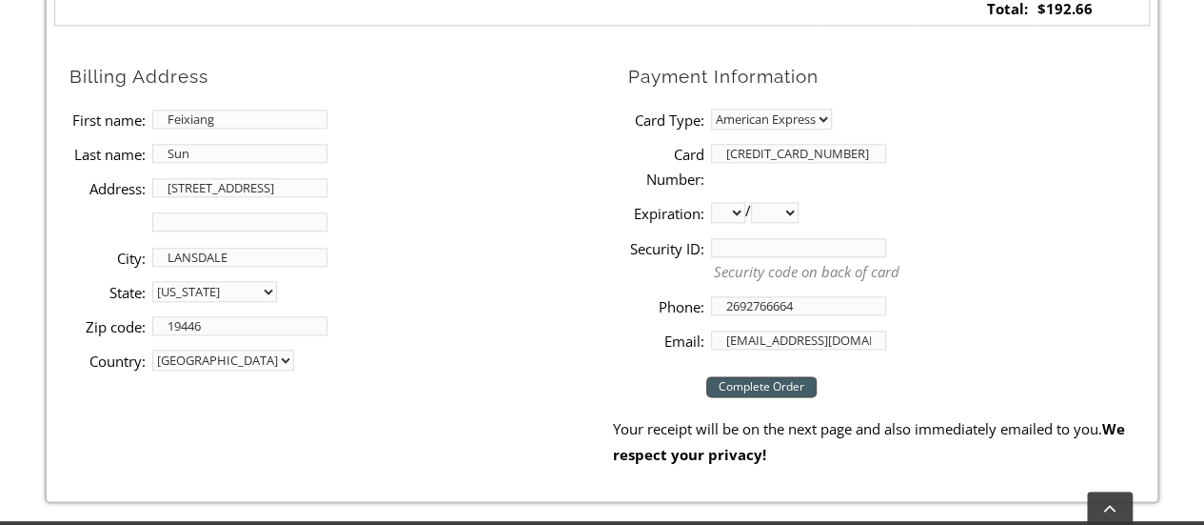
select select "02"
select select "2029"
click at [771, 247] on input "Security ID:" at bounding box center [798, 247] width 175 height 19
click at [771, 248] on input "Security ID:" at bounding box center [798, 247] width 175 height 19
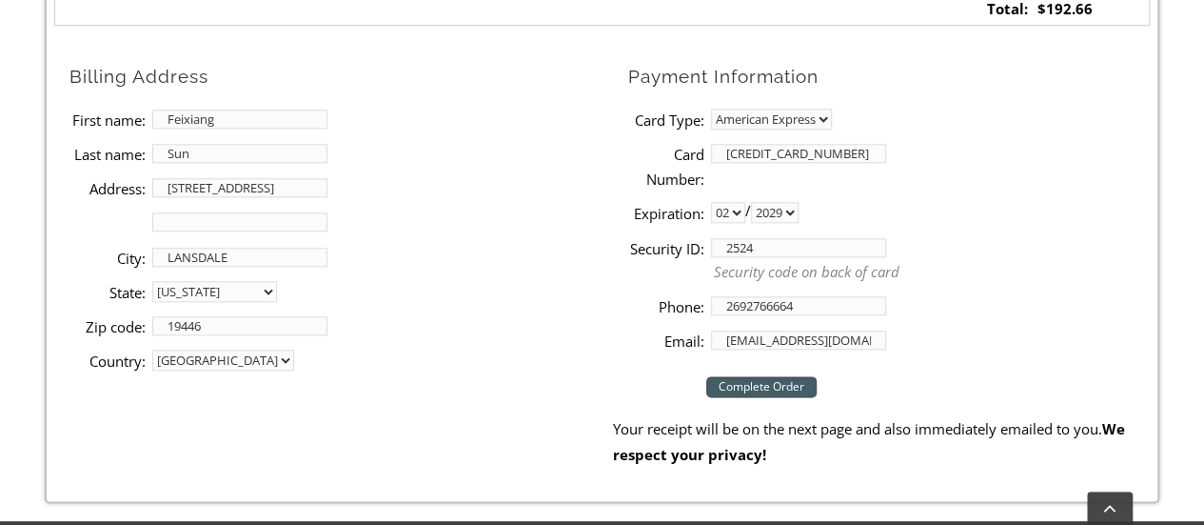
type input "2524"
click at [773, 386] on input "Complete Order" at bounding box center [761, 386] width 110 height 21
